Goal: Task Accomplishment & Management: Complete application form

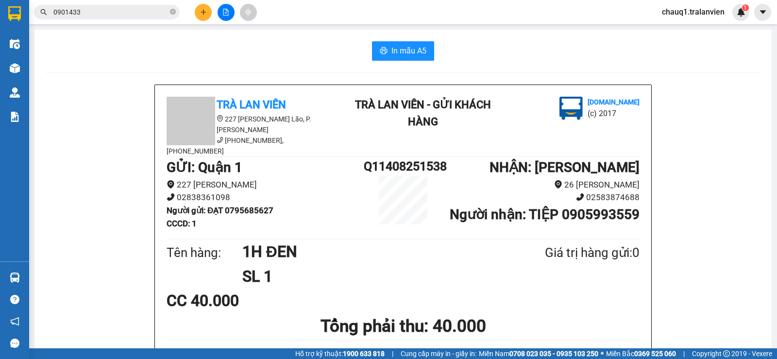
click at [189, 17] on div at bounding box center [225, 12] width 73 height 17
click at [215, 9] on div at bounding box center [225, 12] width 73 height 17
click at [205, 8] on button at bounding box center [203, 12] width 17 height 17
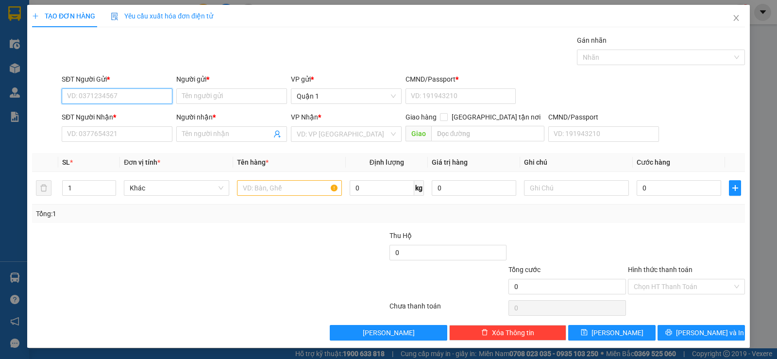
click at [108, 101] on input "SĐT Người Gửi *" at bounding box center [117, 96] width 111 height 16
type input "0909842936"
click at [205, 97] on input "Người gửi *" at bounding box center [231, 96] width 111 height 16
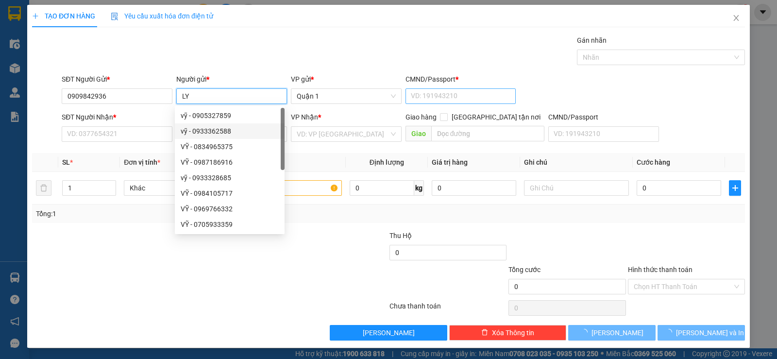
type input "LY"
click at [443, 97] on input "CMND/Passport *" at bounding box center [460, 96] width 111 height 16
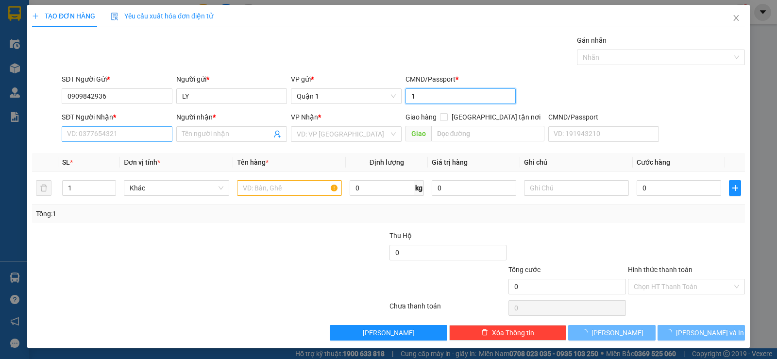
type input "1"
click at [109, 132] on input "SĐT Người Nhận *" at bounding box center [117, 134] width 111 height 16
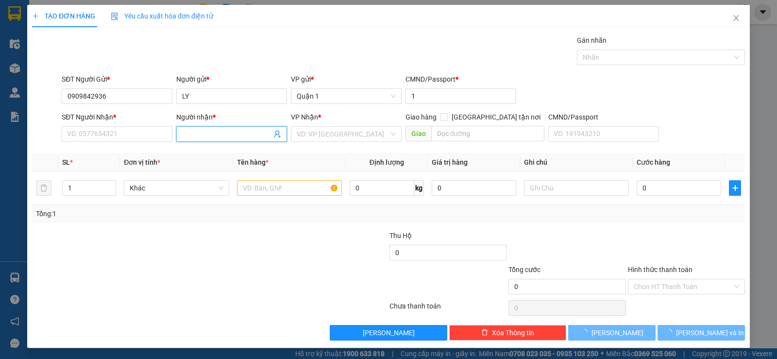
click at [205, 135] on input "Người nhận *" at bounding box center [226, 134] width 89 height 11
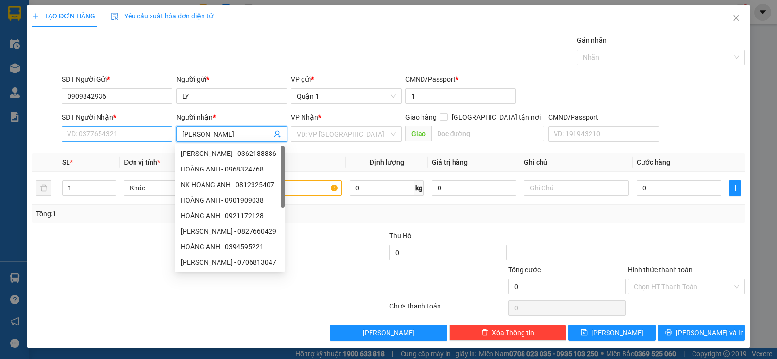
type input "[PERSON_NAME]"
click at [128, 134] on input "SĐT Người Nhận *" at bounding box center [117, 134] width 111 height 16
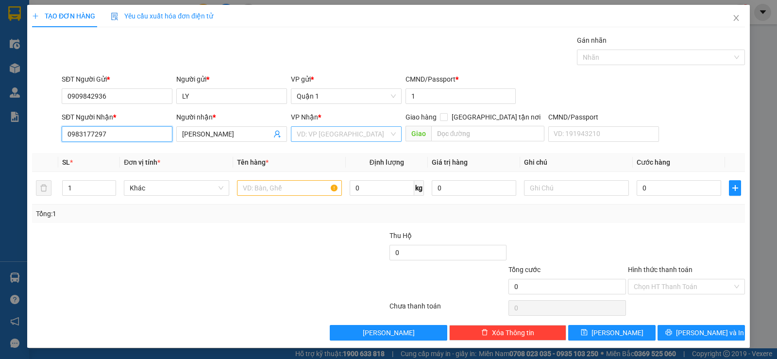
type input "0983177297"
click at [354, 133] on input "search" at bounding box center [343, 134] width 92 height 15
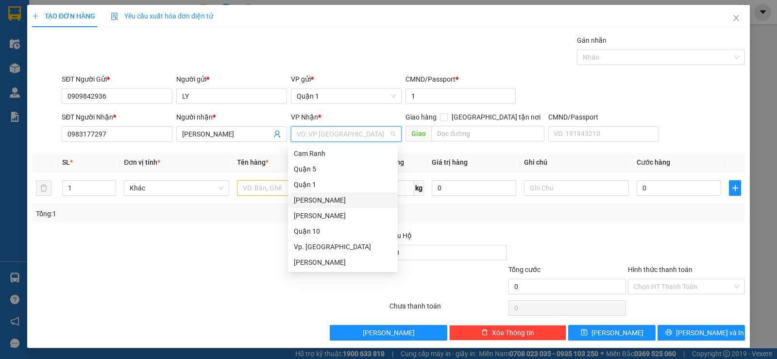
click at [340, 200] on div "[PERSON_NAME]" at bounding box center [343, 200] width 98 height 11
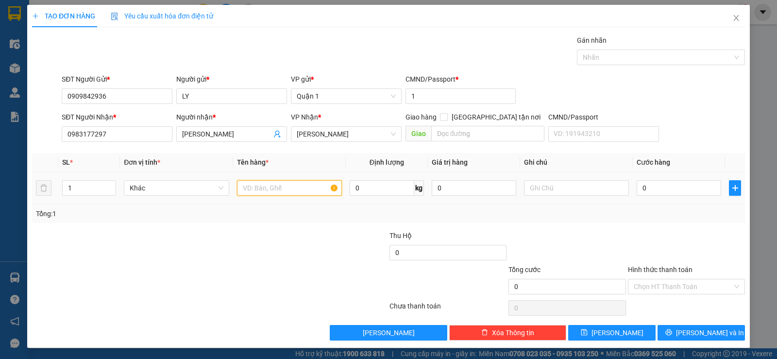
click at [282, 184] on input "text" at bounding box center [289, 188] width 105 height 16
type input "1 HỘP SÓC"
click at [552, 181] on input "text" at bounding box center [576, 188] width 105 height 16
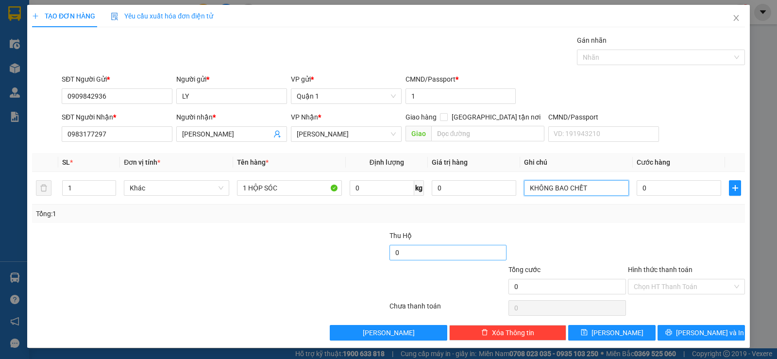
type input "KHÔNG BAO CHẾT"
click at [452, 253] on input "0" at bounding box center [447, 253] width 117 height 16
type input "400.000"
click at [591, 190] on input "KHÔNG BAO CHẾT" at bounding box center [576, 188] width 105 height 16
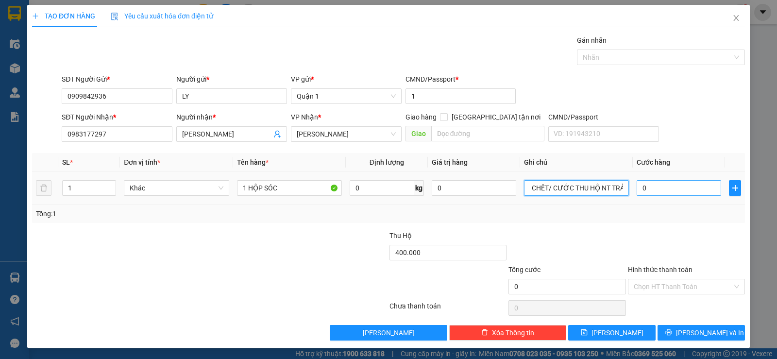
type input "KHÔNG BAO CHẾT/ CƯỚC THU HỘ NT TRẢ"
click at [693, 184] on input "0" at bounding box center [678, 188] width 84 height 16
type input "4"
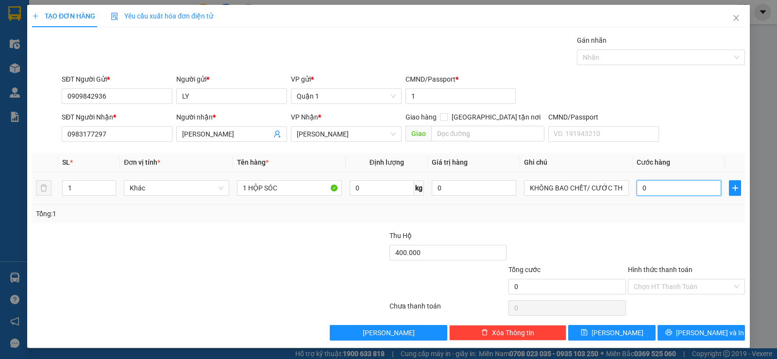
type input "4"
type input "40"
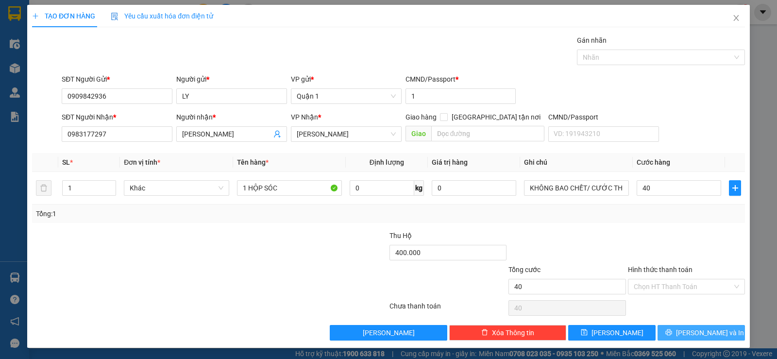
type input "40.000"
click at [697, 334] on span "[PERSON_NAME] và In" at bounding box center [710, 332] width 68 height 11
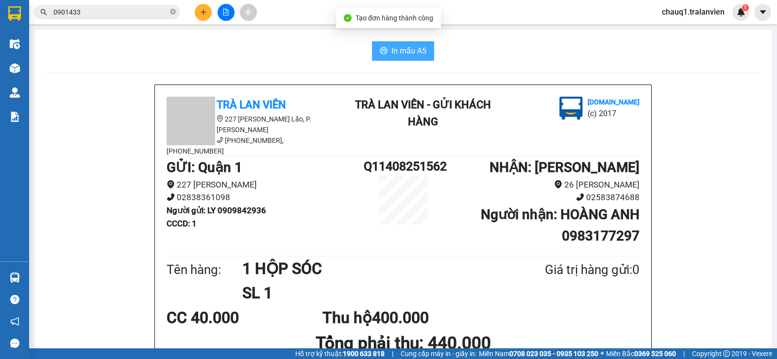
click at [399, 49] on span "In mẫu A5" at bounding box center [408, 51] width 35 height 12
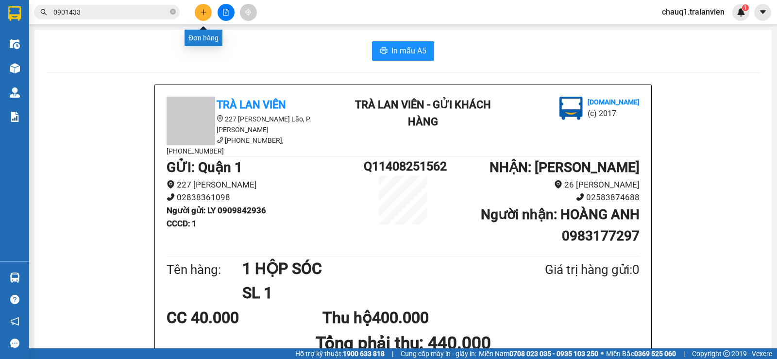
click at [210, 7] on div at bounding box center [225, 12] width 73 height 17
click at [196, 12] on button at bounding box center [203, 12] width 17 height 17
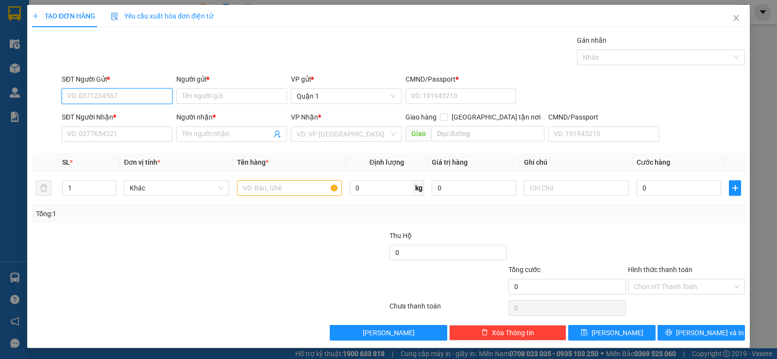
drag, startPoint x: 160, startPoint y: 92, endPoint x: 154, endPoint y: 90, distance: 6.8
click at [155, 90] on input "SĐT Người Gửi *" at bounding box center [117, 96] width 111 height 16
type input "0973870739"
click at [83, 114] on div "0973870739 - SANG" at bounding box center [116, 115] width 98 height 11
type input "SANG"
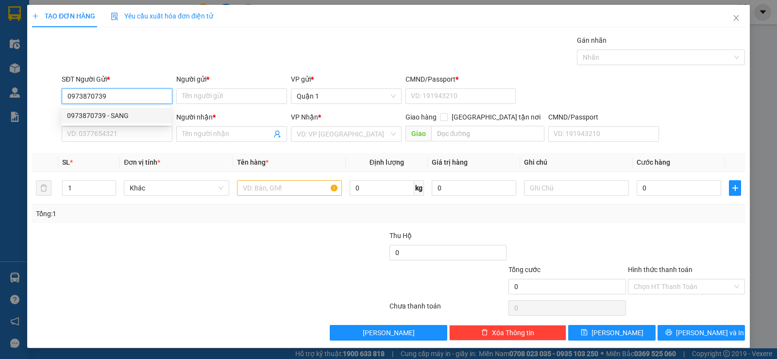
type input "1"
type input "0918956694"
type input "sơn"
type input "0973870739"
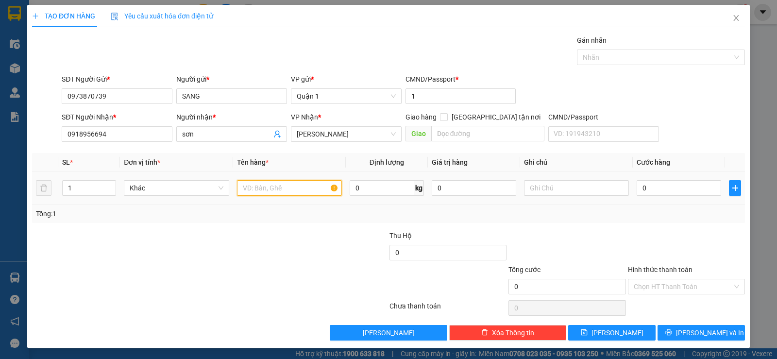
click at [263, 183] on input "text" at bounding box center [289, 188] width 105 height 16
type input "1 BỊCH TRẮNG"
click at [650, 189] on input "0" at bounding box center [678, 188] width 84 height 16
type input "2"
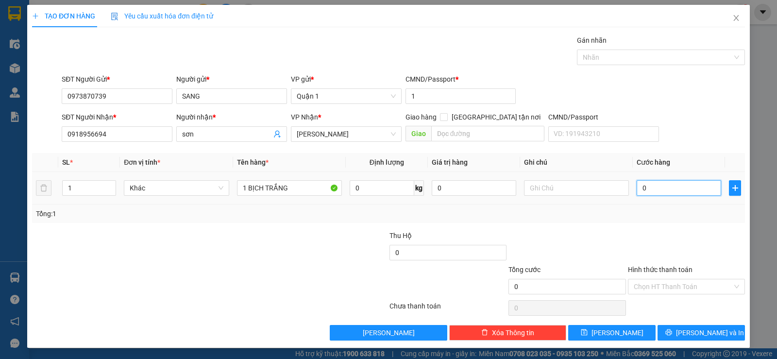
type input "2"
type input "25"
type input "25.000"
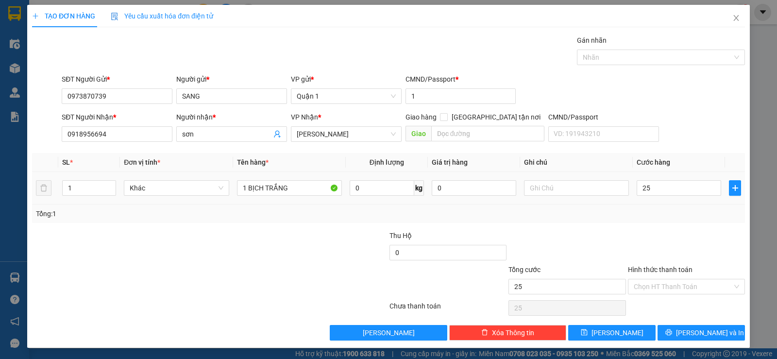
type input "25.000"
click at [651, 221] on div "Tổng: 1" at bounding box center [388, 213] width 713 height 18
click at [686, 331] on span "[PERSON_NAME] và In" at bounding box center [710, 332] width 68 height 11
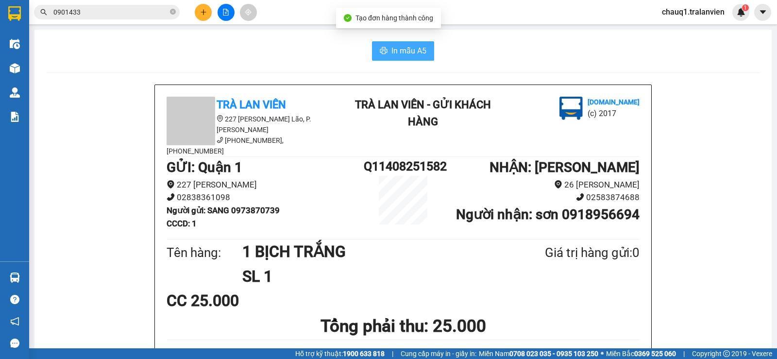
click at [382, 55] on span "printer" at bounding box center [384, 51] width 8 height 9
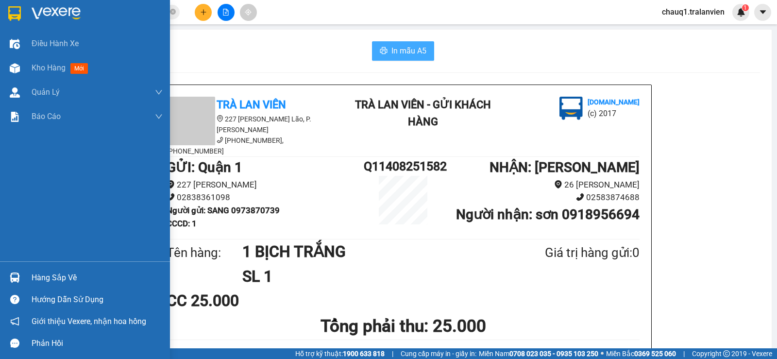
click at [21, 6] on div at bounding box center [14, 13] width 17 height 17
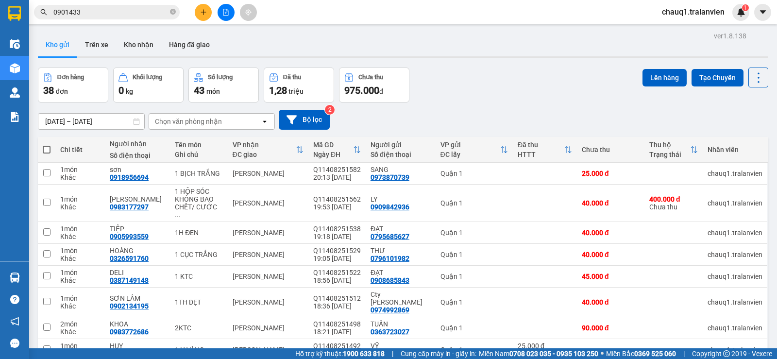
click at [534, 114] on div "[DATE] – [DATE] Press the down arrow key to interact with the calendar and sele…" at bounding box center [403, 120] width 730 height 20
drag, startPoint x: 399, startPoint y: 44, endPoint x: 289, endPoint y: 2, distance: 116.9
click at [396, 44] on div "Kho gửi Trên xe Kho nhận Hàng đã giao" at bounding box center [403, 46] width 730 height 26
click at [207, 122] on div "Chọn văn phòng nhận" at bounding box center [188, 122] width 67 height 10
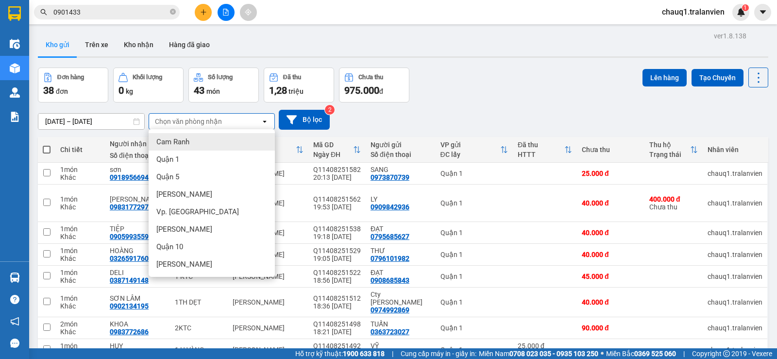
click at [190, 143] on div "Cam Ranh" at bounding box center [212, 141] width 126 height 17
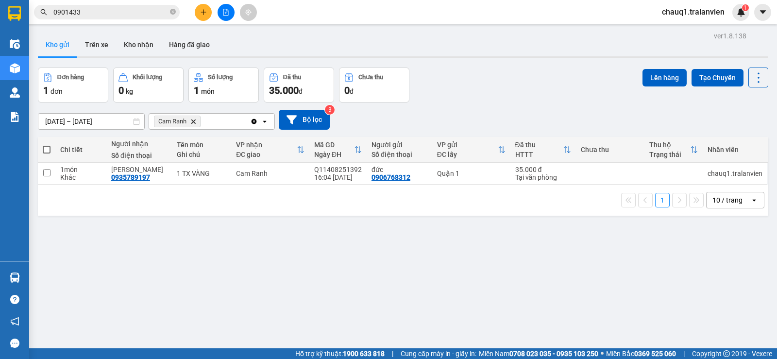
click at [216, 117] on div "Cam Ranh Delete" at bounding box center [199, 122] width 101 height 16
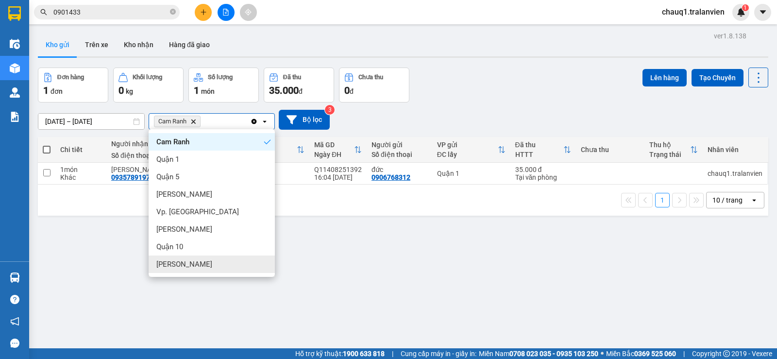
click at [219, 265] on div "[PERSON_NAME]" at bounding box center [212, 263] width 126 height 17
